Goal: Communication & Community: Connect with others

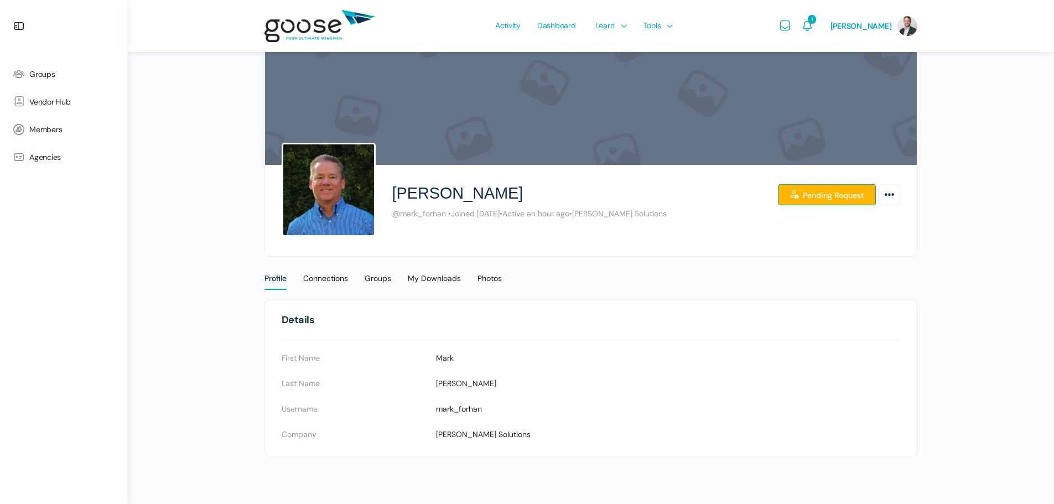
scroll to position [17, 0]
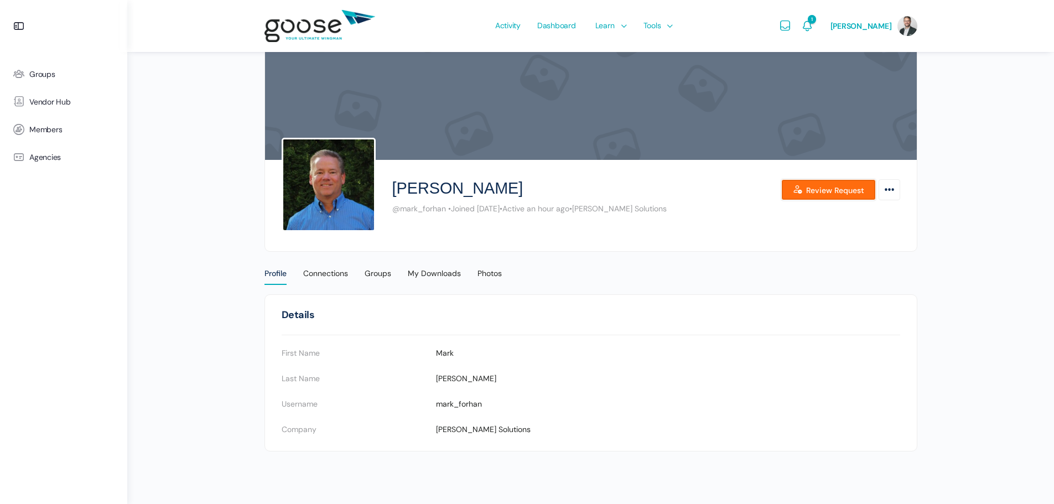
click at [820, 190] on link "Review Request" at bounding box center [829, 189] width 95 height 21
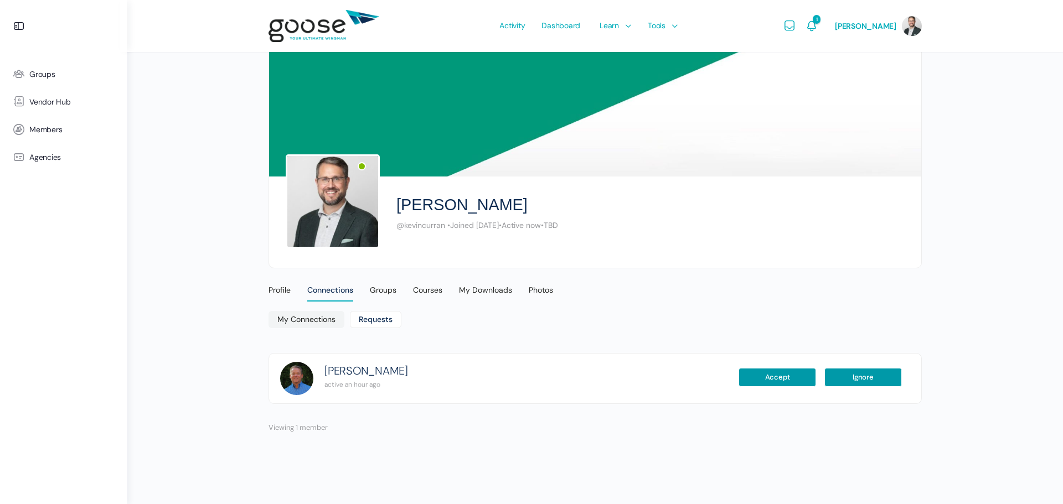
click at [767, 381] on body "Groups Vendor Hub Members Agencies Activity Dashboard Learn Courses Map Your Gr…" at bounding box center [531, 252] width 1063 height 504
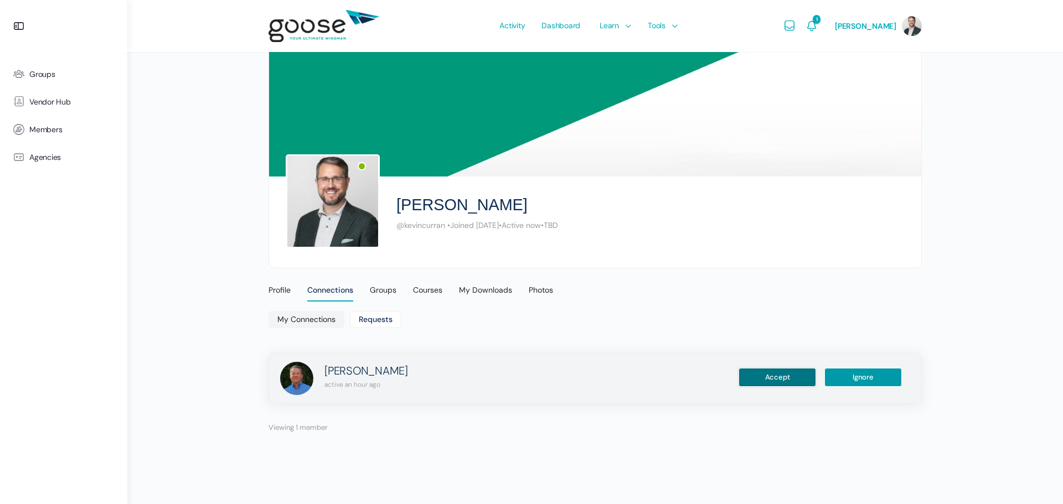
click at [788, 373] on button "Accept" at bounding box center [776, 377] width 77 height 19
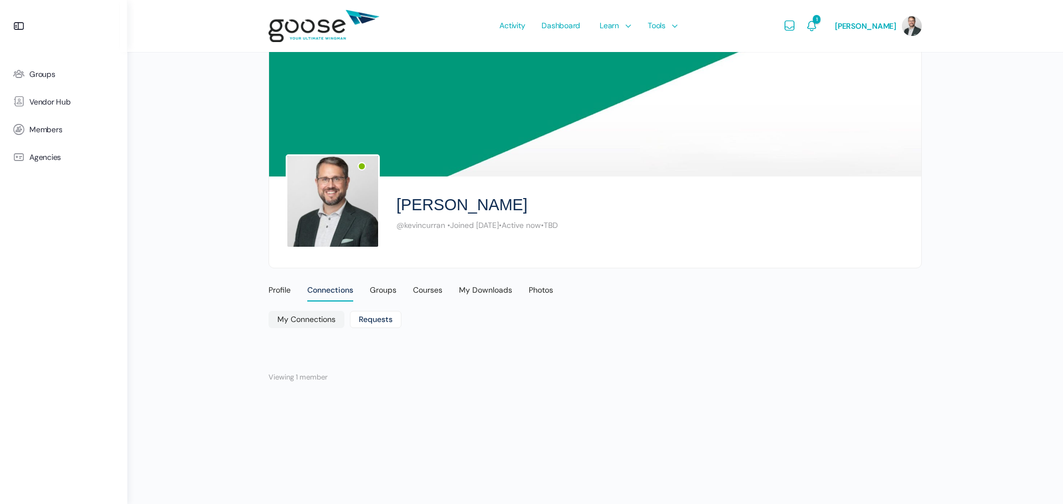
click at [752, 322] on ul "My Connections Requests" at bounding box center [594, 321] width 653 height 20
click at [818, 22] on icon "Notifications" at bounding box center [811, 25] width 13 height 13
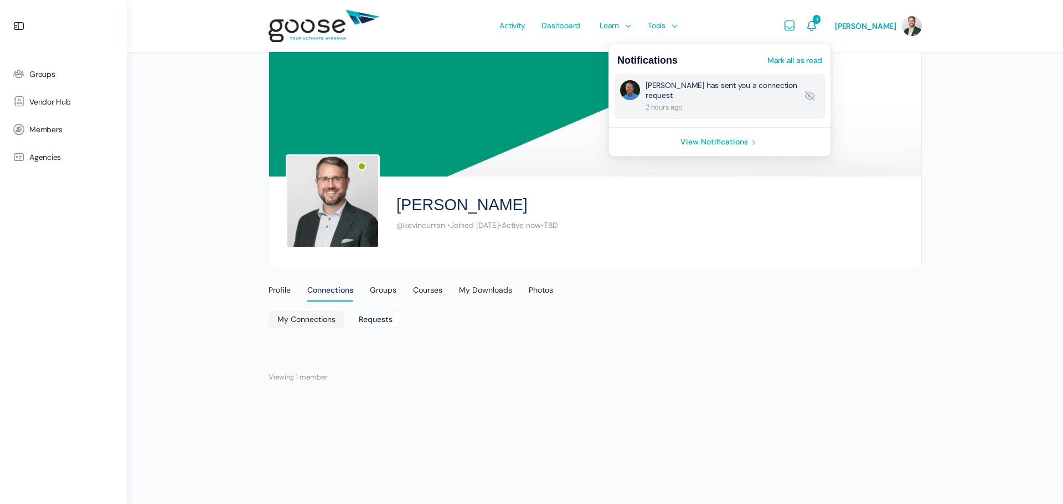
click at [769, 98] on link "Mark Forhan has sent you a connection request" at bounding box center [721, 96] width 152 height 32
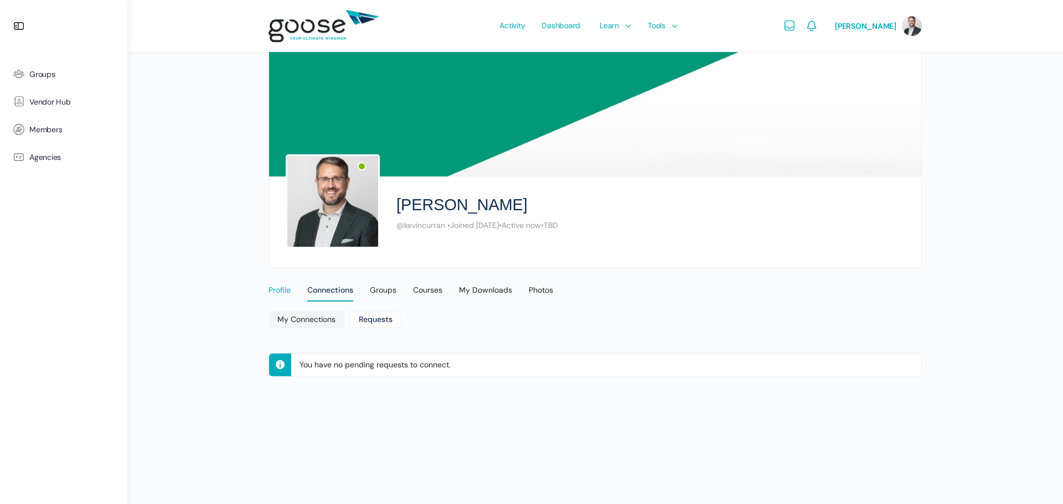
click at [286, 291] on div "Profile" at bounding box center [279, 293] width 22 height 17
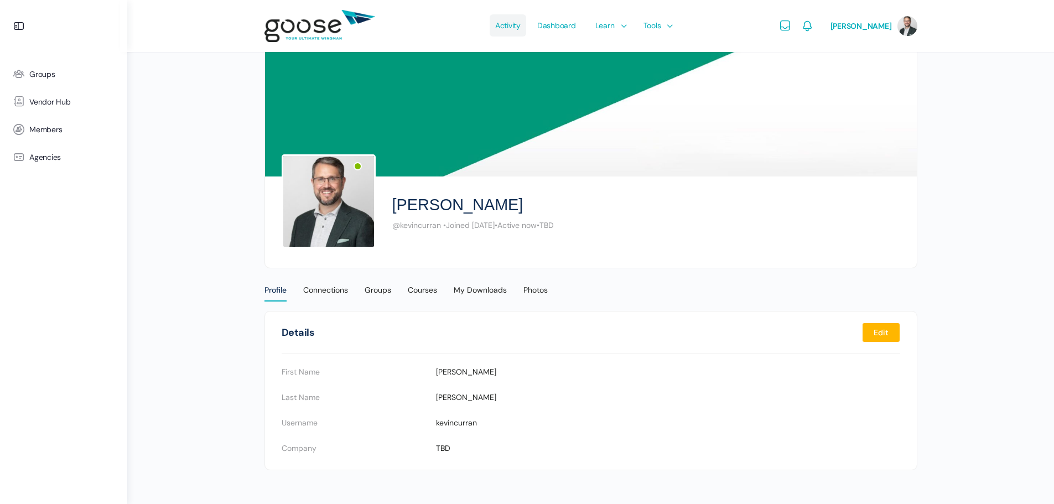
click at [504, 18] on span "Activity" at bounding box center [507, 25] width 25 height 52
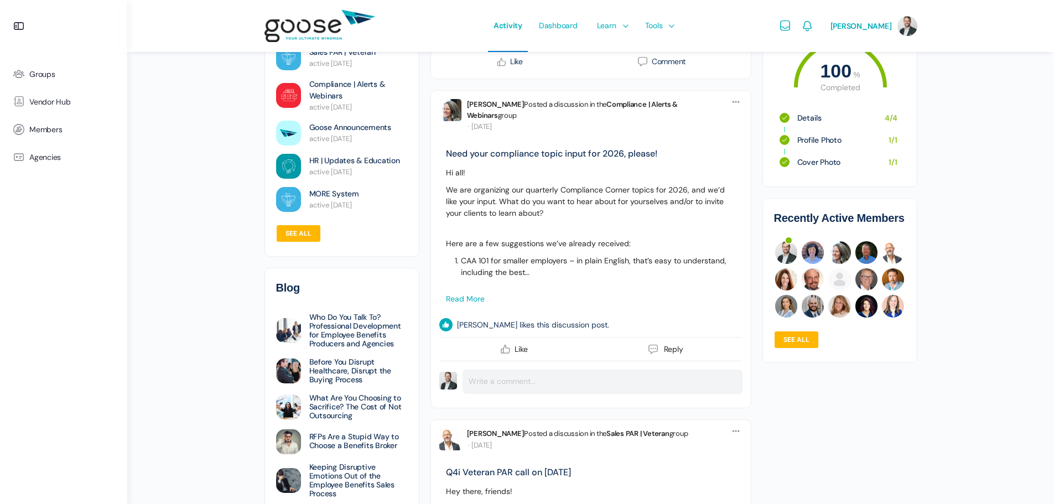
scroll to position [498, 0]
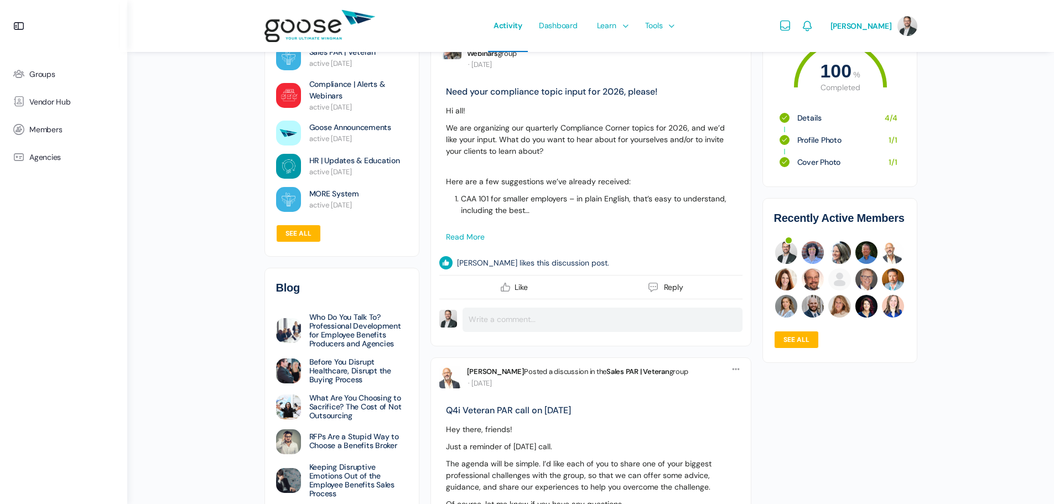
click at [477, 242] on link "Read more" at bounding box center [465, 237] width 39 height 10
click at [457, 242] on link "Read more" at bounding box center [465, 237] width 39 height 10
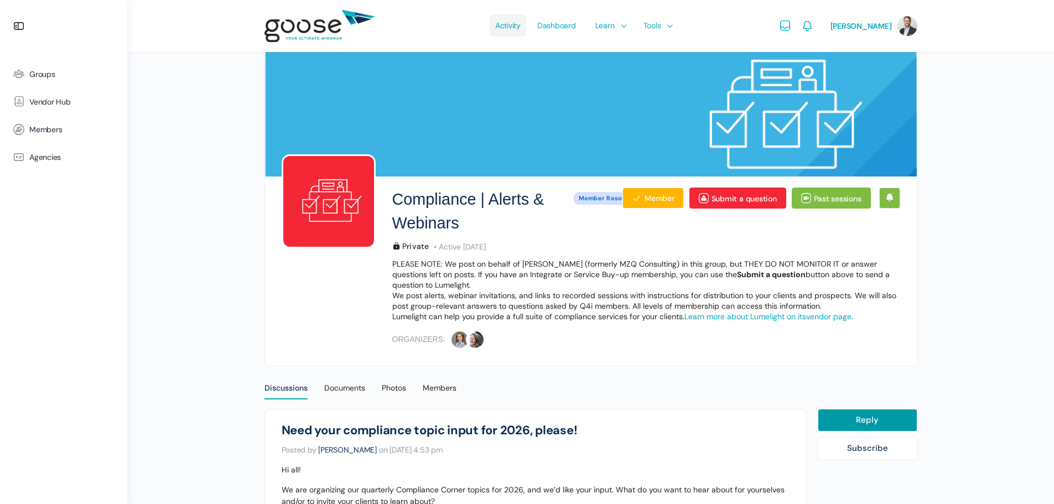
click at [518, 31] on span "Activity" at bounding box center [507, 25] width 25 height 52
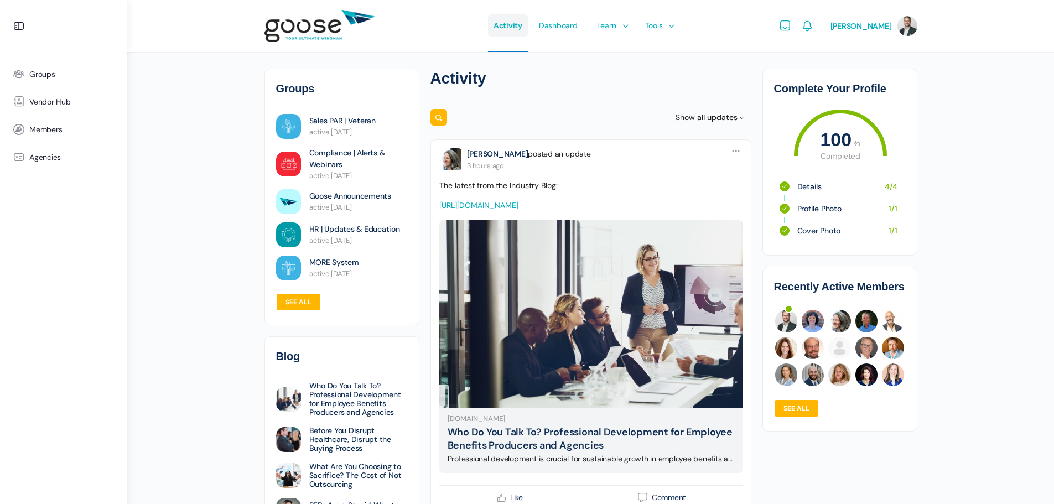
click at [523, 20] on span "Activity" at bounding box center [508, 25] width 29 height 52
click at [565, 20] on span "Dashboard" at bounding box center [558, 25] width 39 height 52
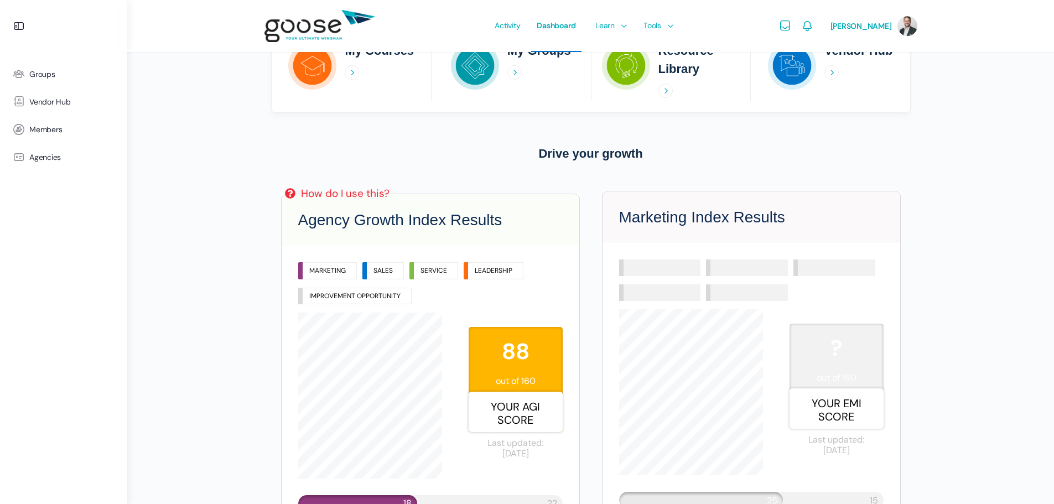
scroll to position [332, 0]
